Goal: Task Accomplishment & Management: Manage account settings

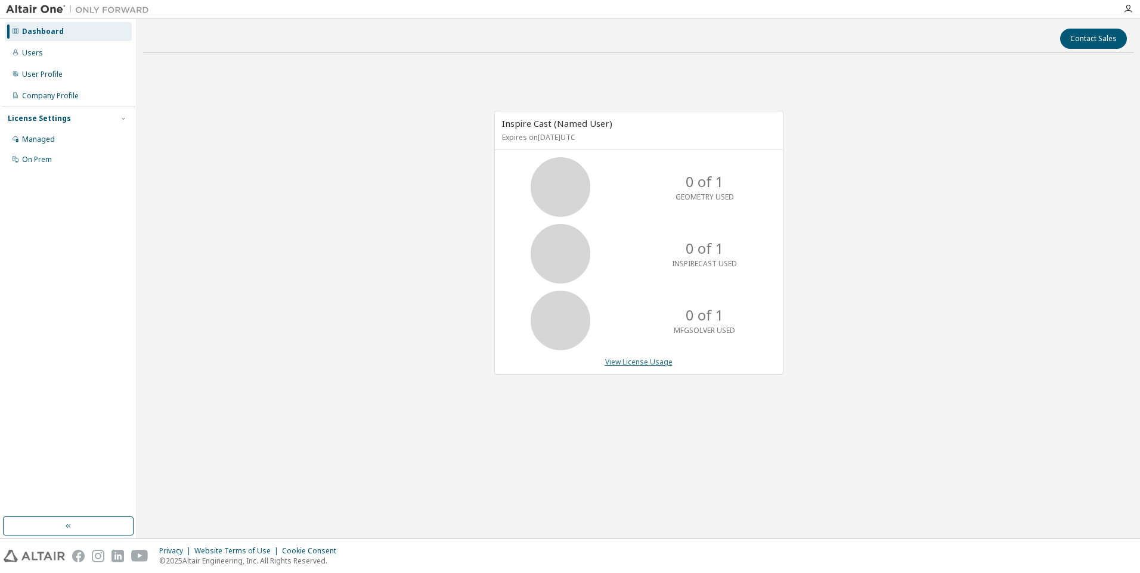
click at [648, 361] on link "View License Usage" at bounding box center [638, 362] width 67 height 10
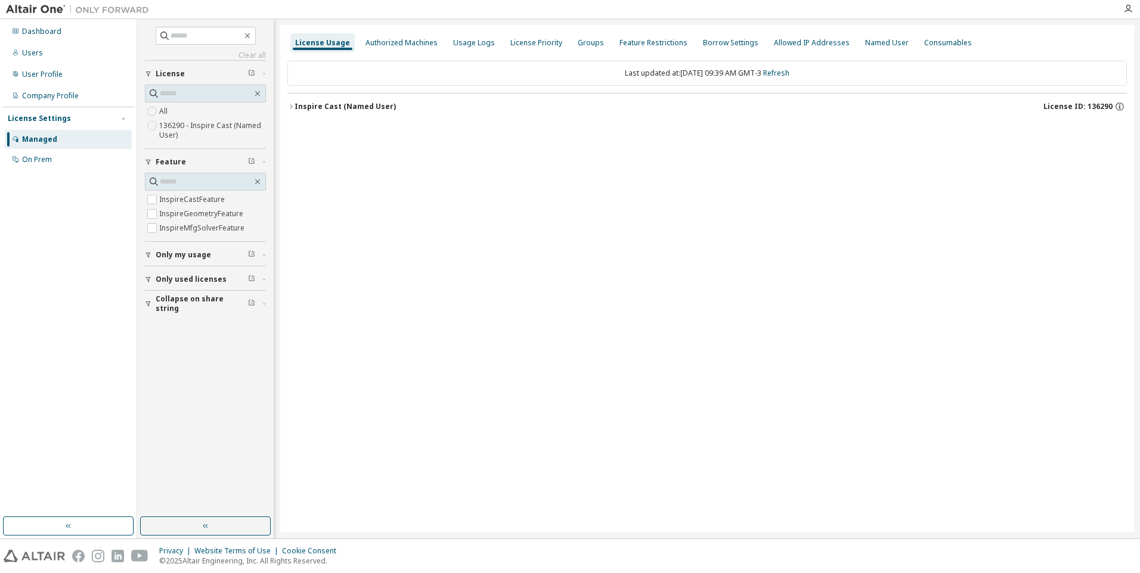
click at [290, 105] on icon "button" at bounding box center [291, 106] width 2 height 4
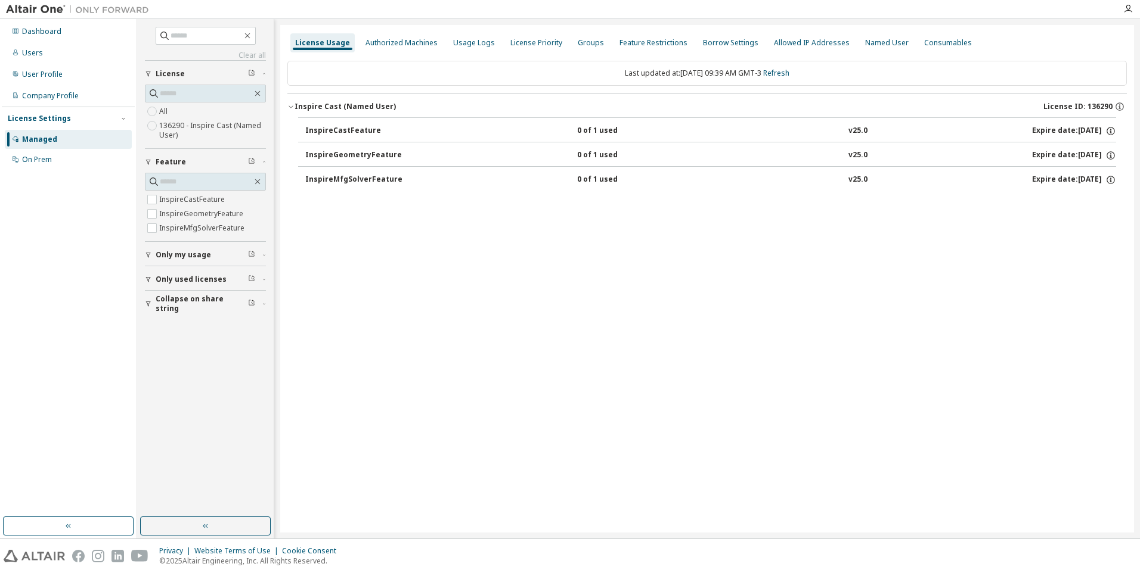
click at [350, 130] on div "InspireCastFeature" at bounding box center [358, 131] width 107 height 11
click at [373, 153] on div "InspireGeometryFeature" at bounding box center [358, 155] width 107 height 11
click at [384, 178] on div "InspireMfgSolverFeature" at bounding box center [358, 180] width 107 height 11
click at [631, 184] on div "0 of 1 used" at bounding box center [630, 180] width 107 height 11
click at [37, 52] on div "Users" at bounding box center [32, 53] width 21 height 10
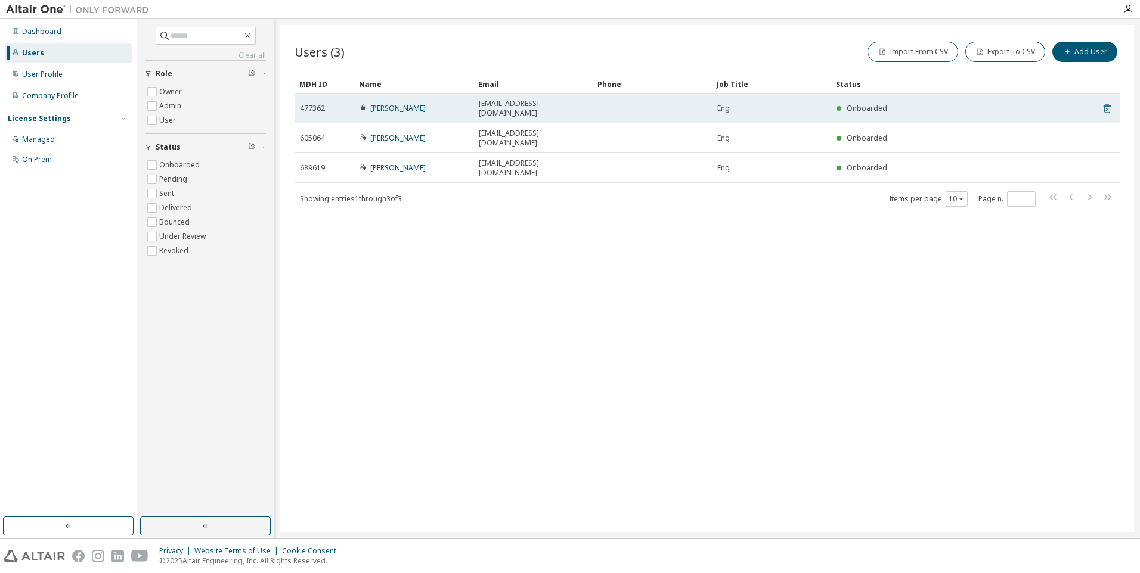
click at [1107, 104] on icon at bounding box center [1106, 108] width 11 height 14
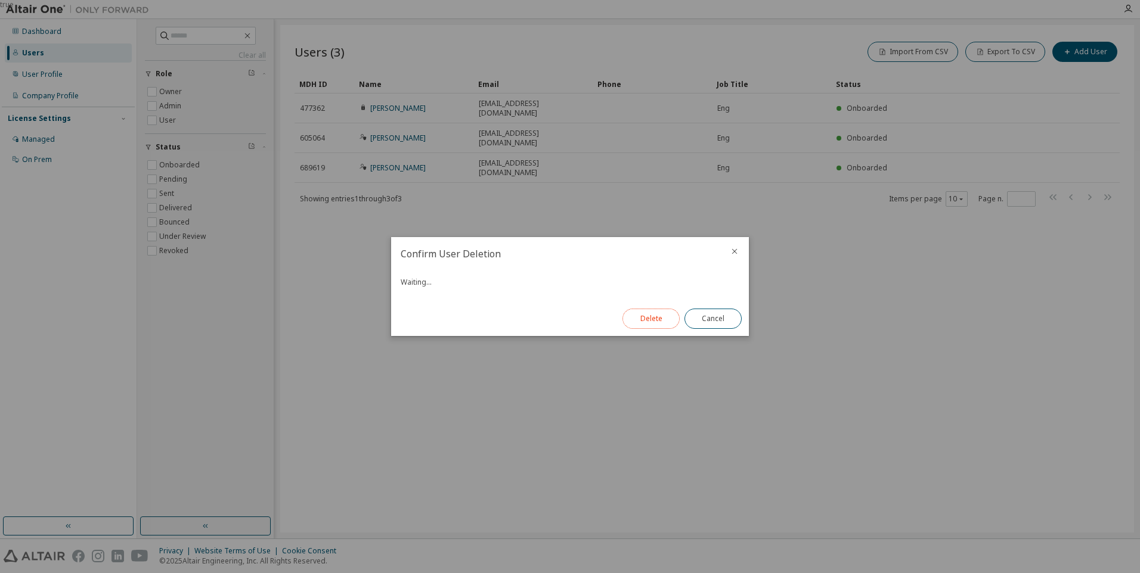
click at [647, 322] on button "Delete" at bounding box center [650, 319] width 57 height 20
drag, startPoint x: 732, startPoint y: 322, endPoint x: 663, endPoint y: 358, distance: 77.3
click at [731, 322] on button "Close" at bounding box center [712, 319] width 57 height 20
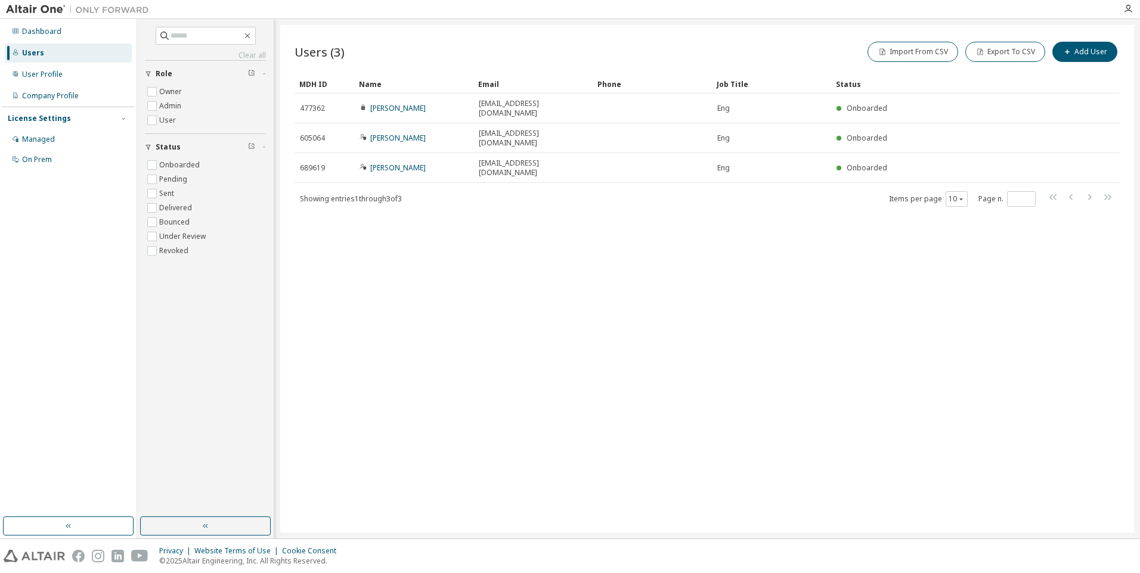
click at [539, 293] on div "Users (3) Import From CSV Export To CSV Add User Clear Load Save Save As Field …" at bounding box center [707, 279] width 854 height 508
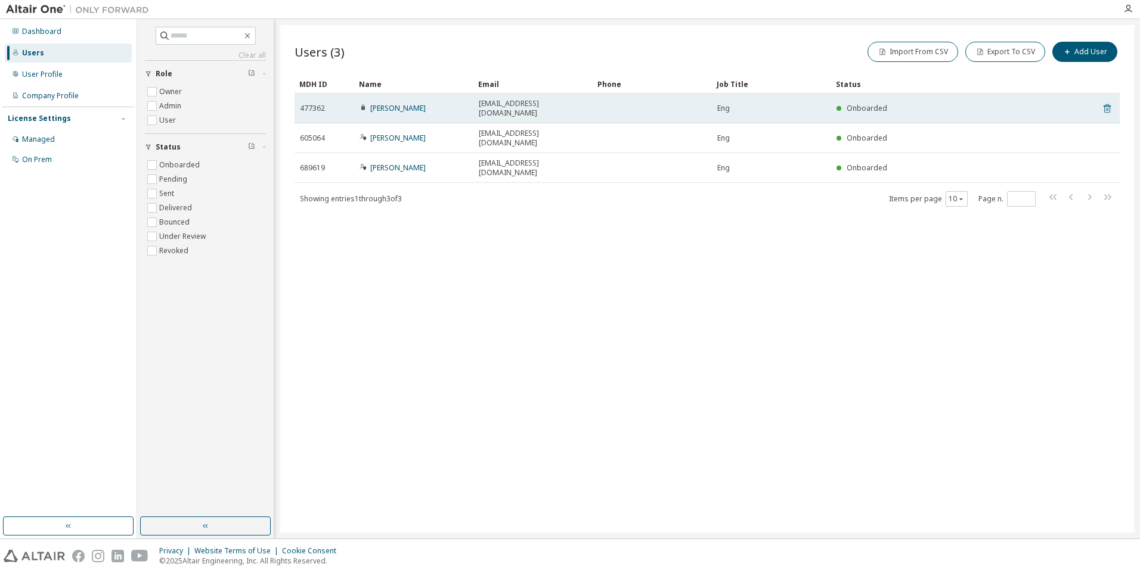
click at [1109, 104] on icon at bounding box center [1106, 108] width 7 height 9
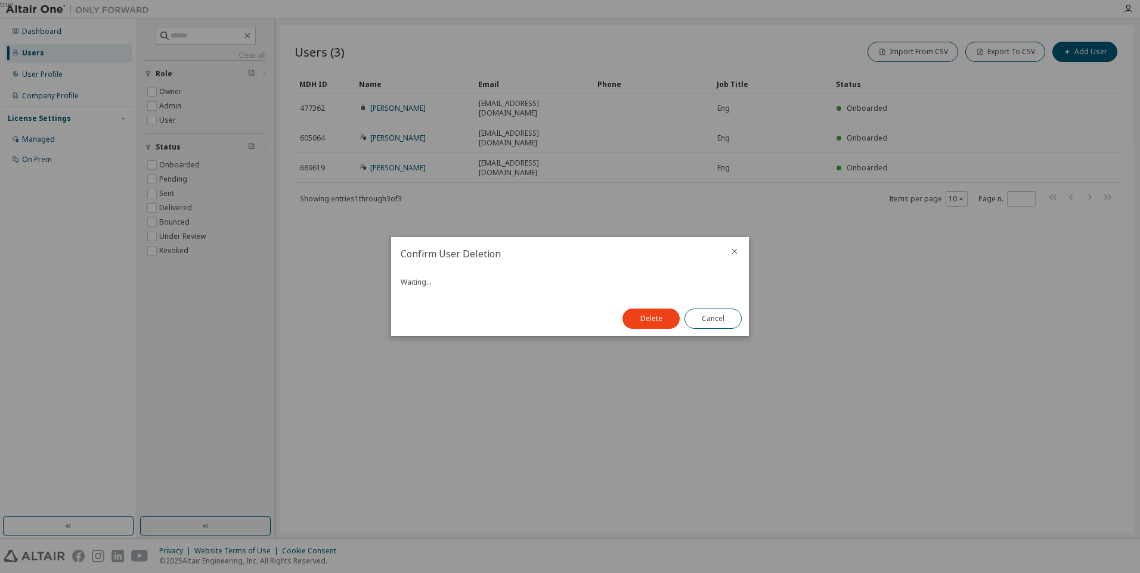
click at [743, 255] on div at bounding box center [734, 252] width 29 height 31
click at [733, 251] on icon "close" at bounding box center [735, 252] width 10 height 10
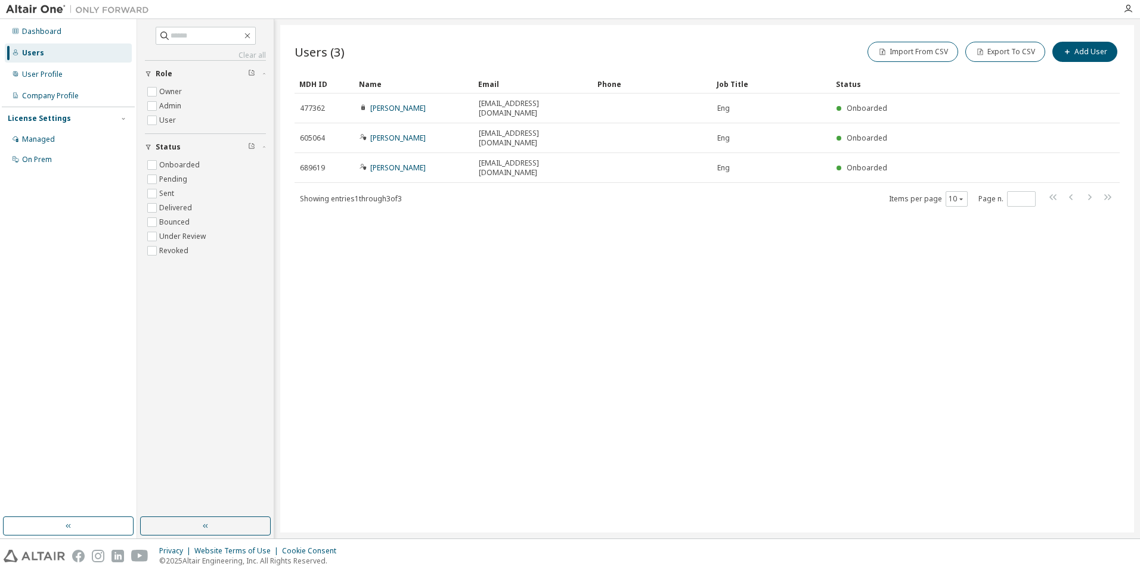
drag, startPoint x: 575, startPoint y: 325, endPoint x: 532, endPoint y: 308, distance: 45.5
click at [564, 322] on div "Users (3) Import From CSV Export To CSV Add User Clear Load Save Save As Field …" at bounding box center [707, 279] width 854 height 508
click at [47, 76] on div "User Profile" at bounding box center [42, 75] width 41 height 10
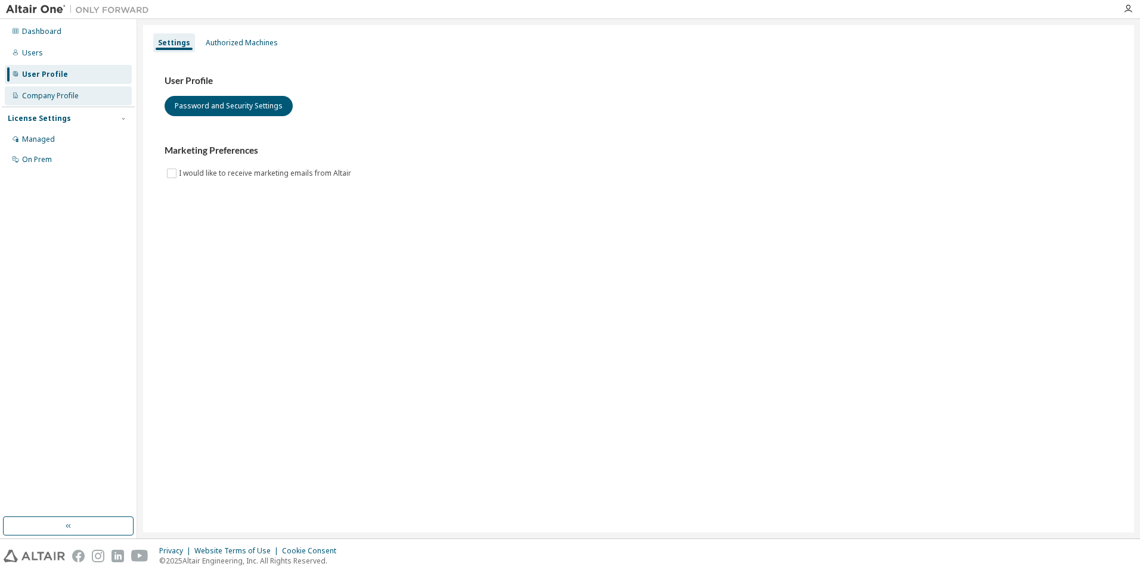
click at [66, 94] on div "Company Profile" at bounding box center [50, 96] width 57 height 10
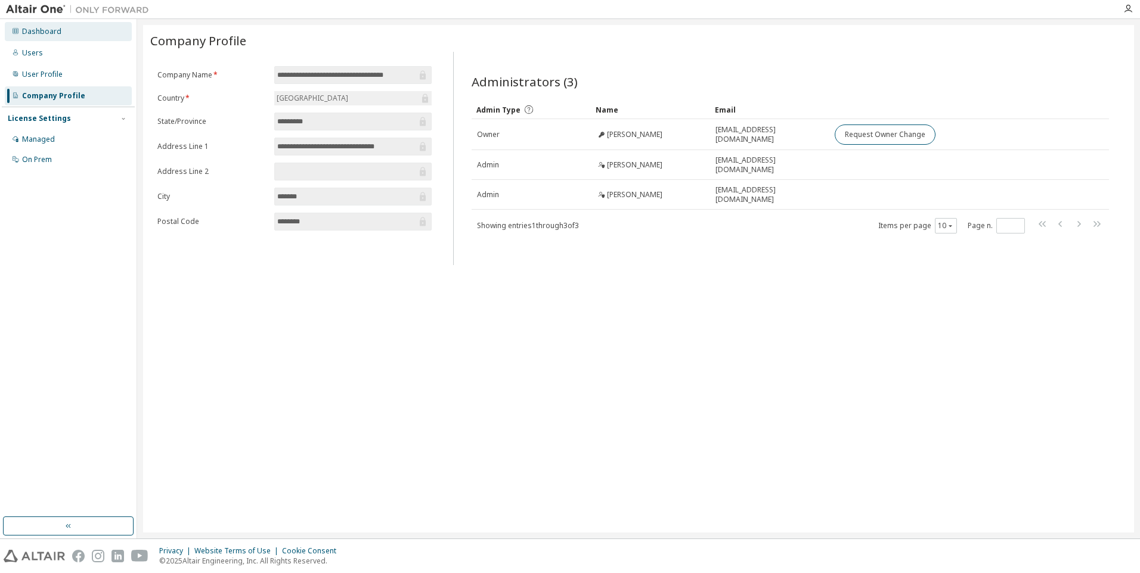
click at [38, 33] on div "Dashboard" at bounding box center [41, 32] width 39 height 10
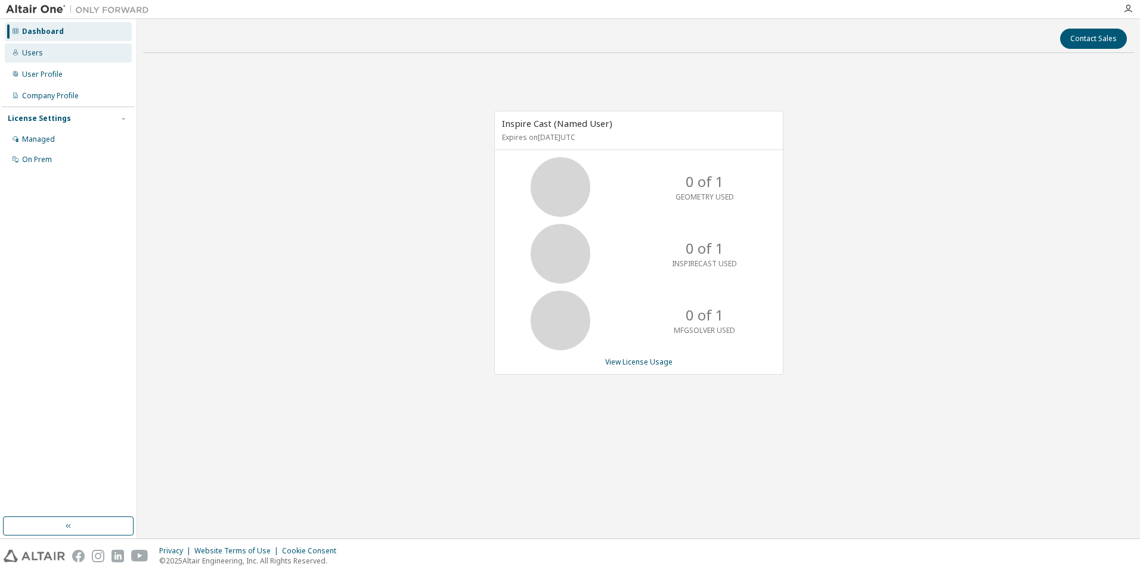
click at [33, 48] on div "Users" at bounding box center [32, 53] width 21 height 10
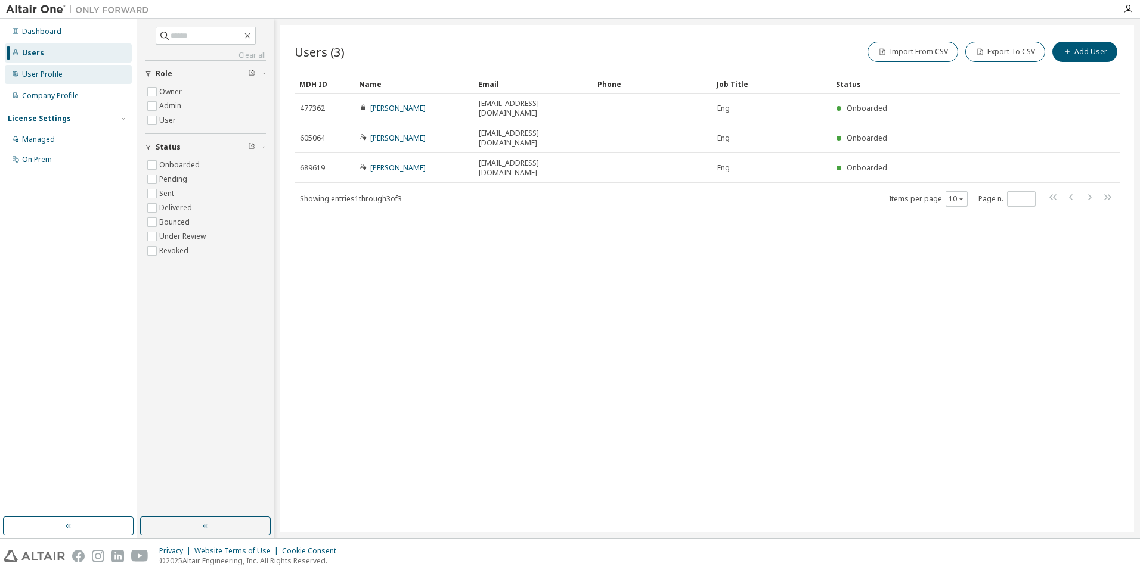
click at [56, 73] on div "User Profile" at bounding box center [42, 75] width 41 height 10
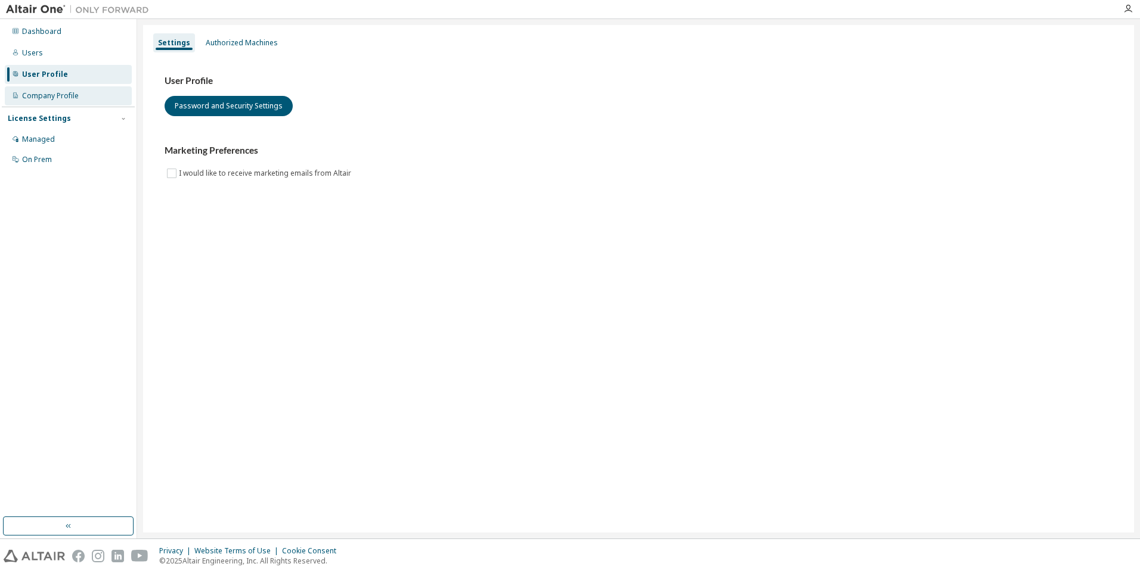
click at [52, 97] on div "Company Profile" at bounding box center [50, 96] width 57 height 10
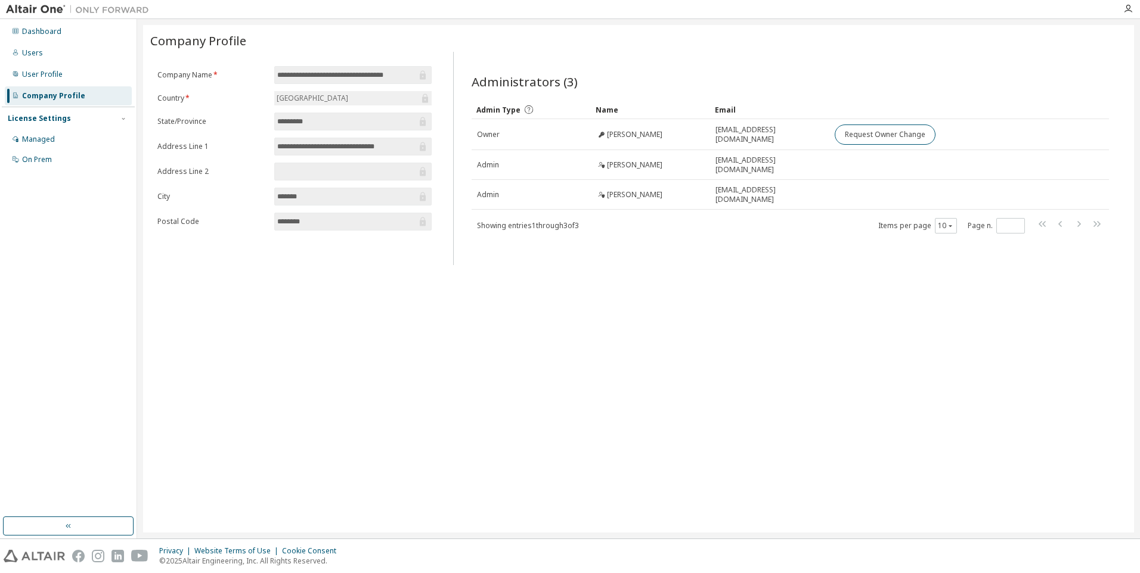
drag, startPoint x: 594, startPoint y: 358, endPoint x: 580, endPoint y: 339, distance: 23.5
click at [594, 358] on div "**********" at bounding box center [638, 279] width 991 height 508
click at [1124, 10] on icon "button" at bounding box center [1128, 9] width 10 height 10
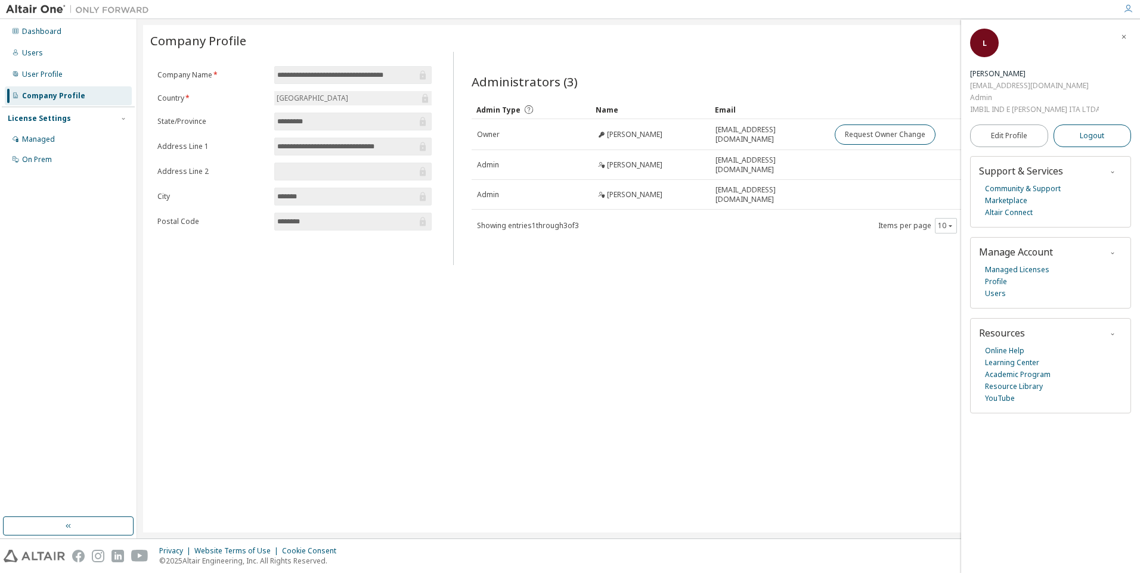
click at [1088, 136] on span "Logout" at bounding box center [1091, 136] width 24 height 12
